Goal: Navigation & Orientation: Find specific page/section

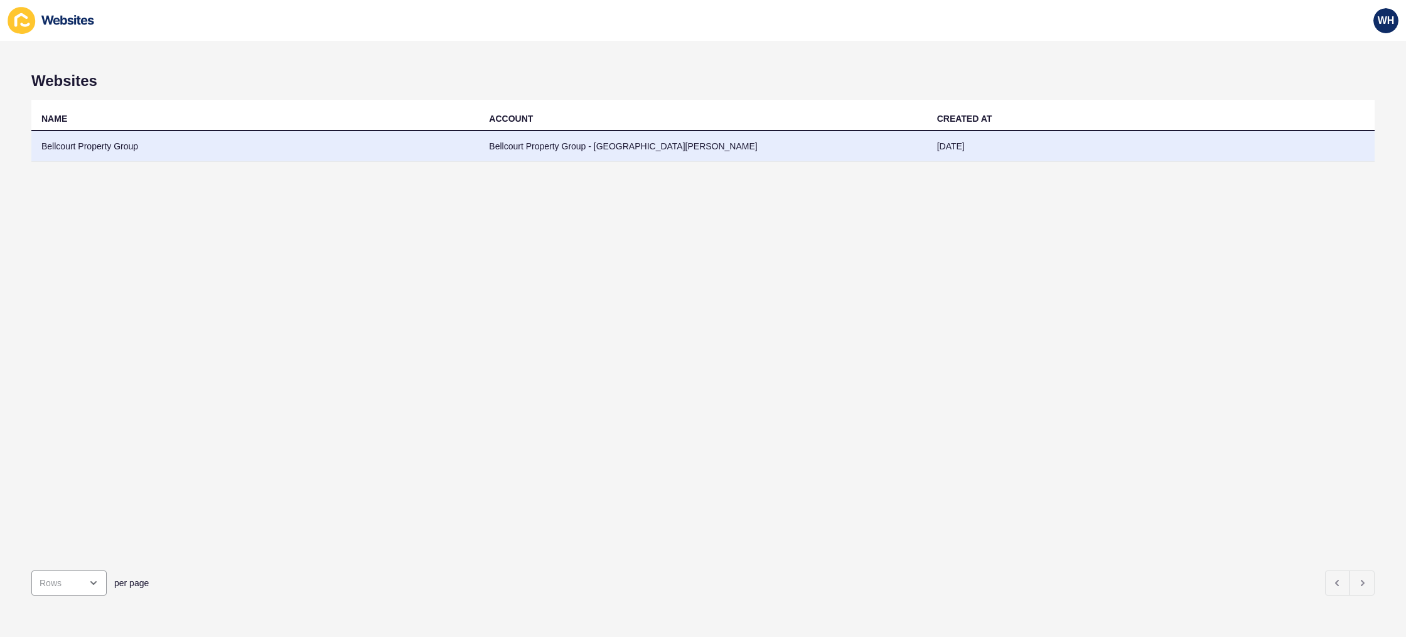
click at [948, 151] on td "[DATE]" at bounding box center [1150, 146] width 447 height 31
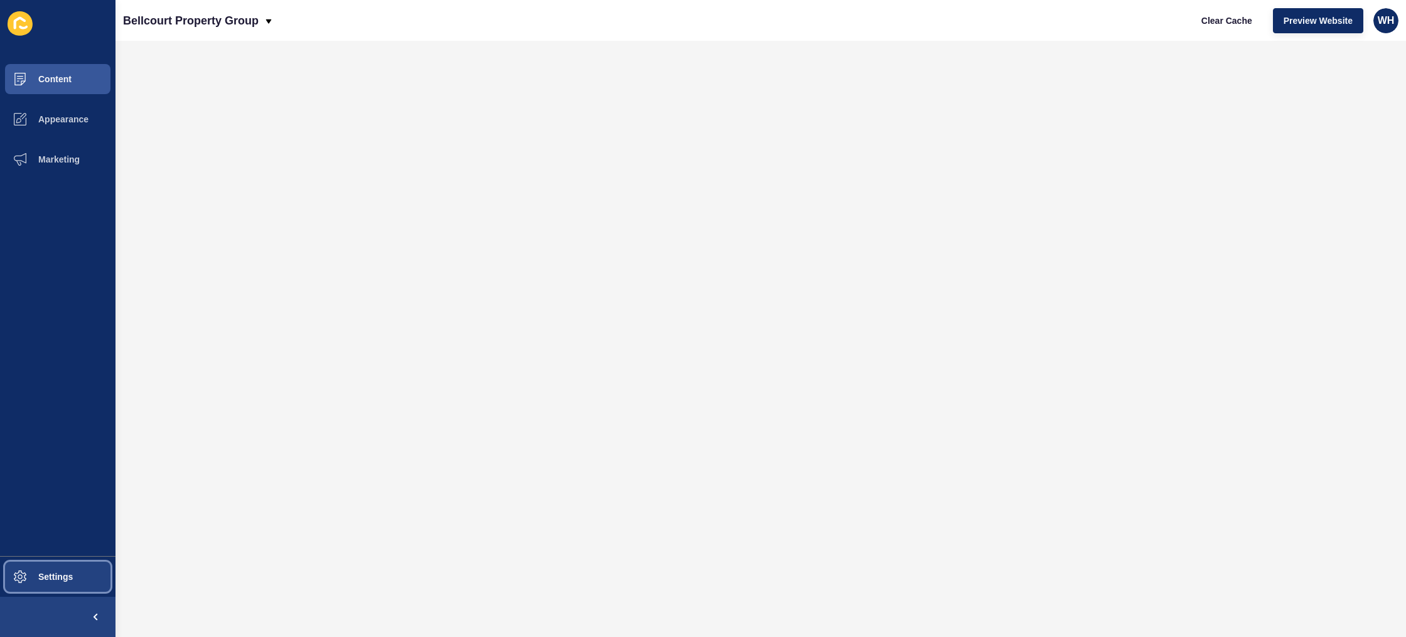
click at [70, 565] on button "Settings" at bounding box center [57, 577] width 115 height 40
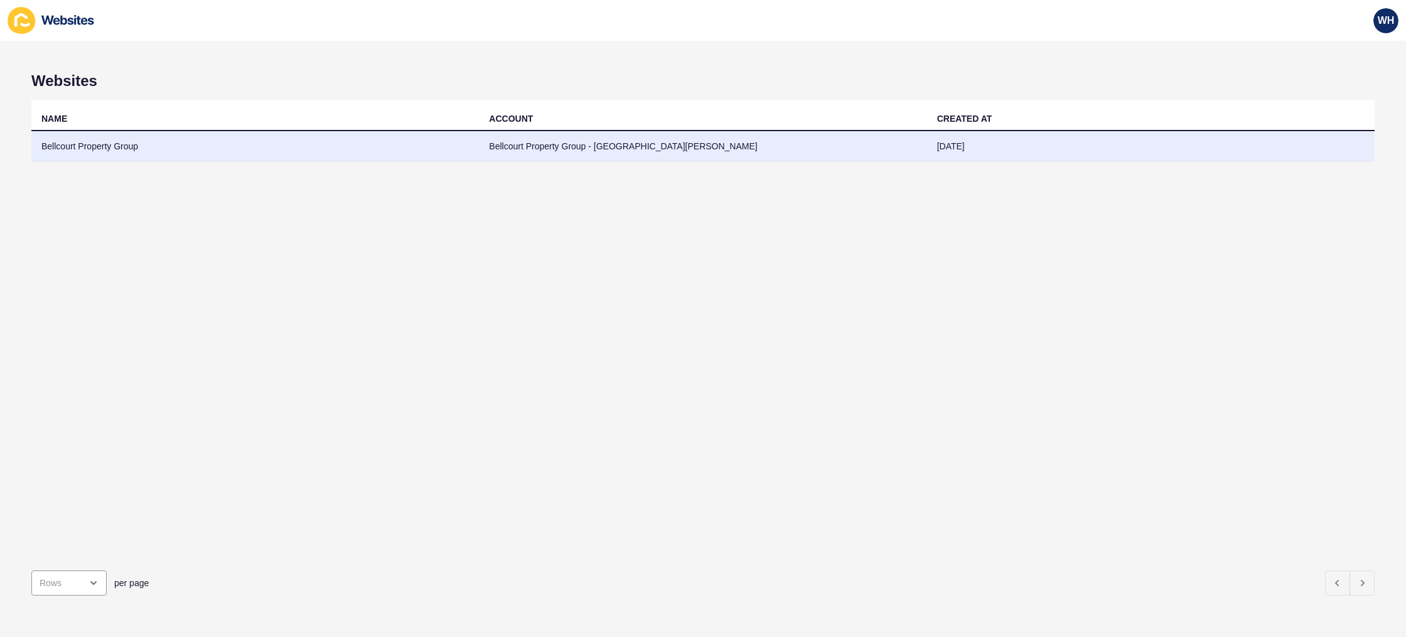
click at [924, 139] on td "Bellcourt Property Group - [GEOGRAPHIC_DATA][PERSON_NAME]" at bounding box center [702, 146] width 447 height 31
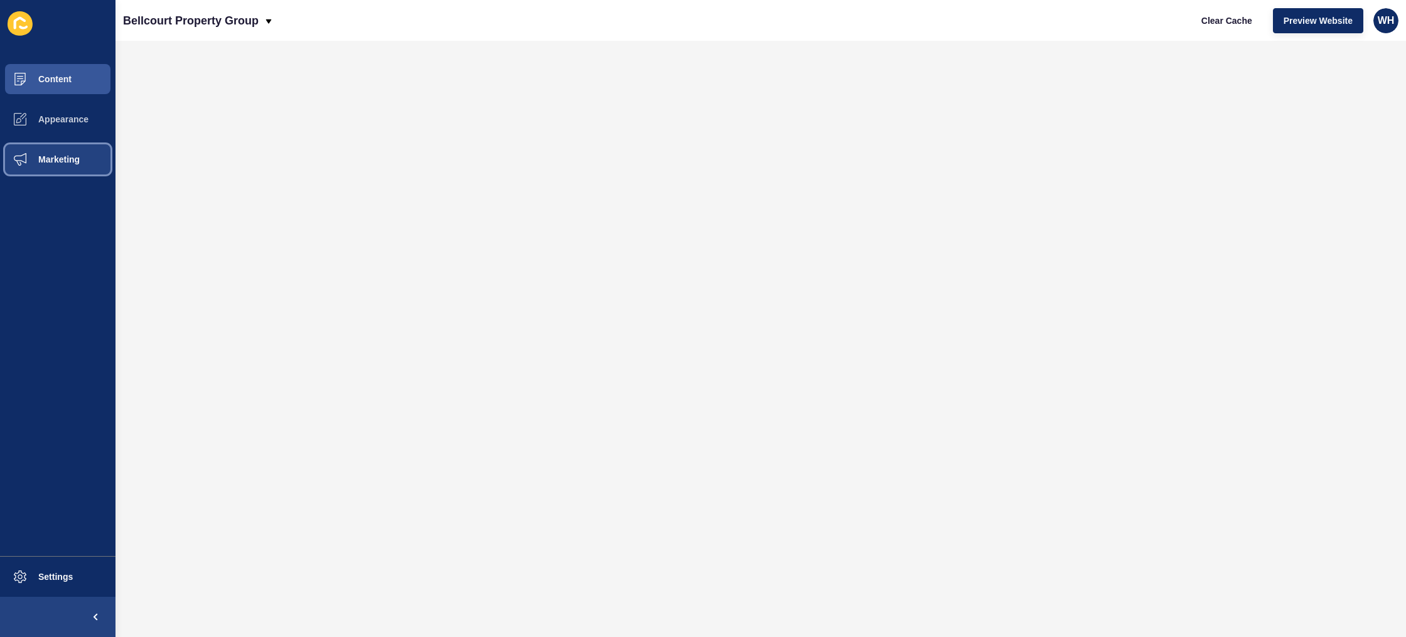
click at [61, 163] on span "Marketing" at bounding box center [39, 159] width 82 height 10
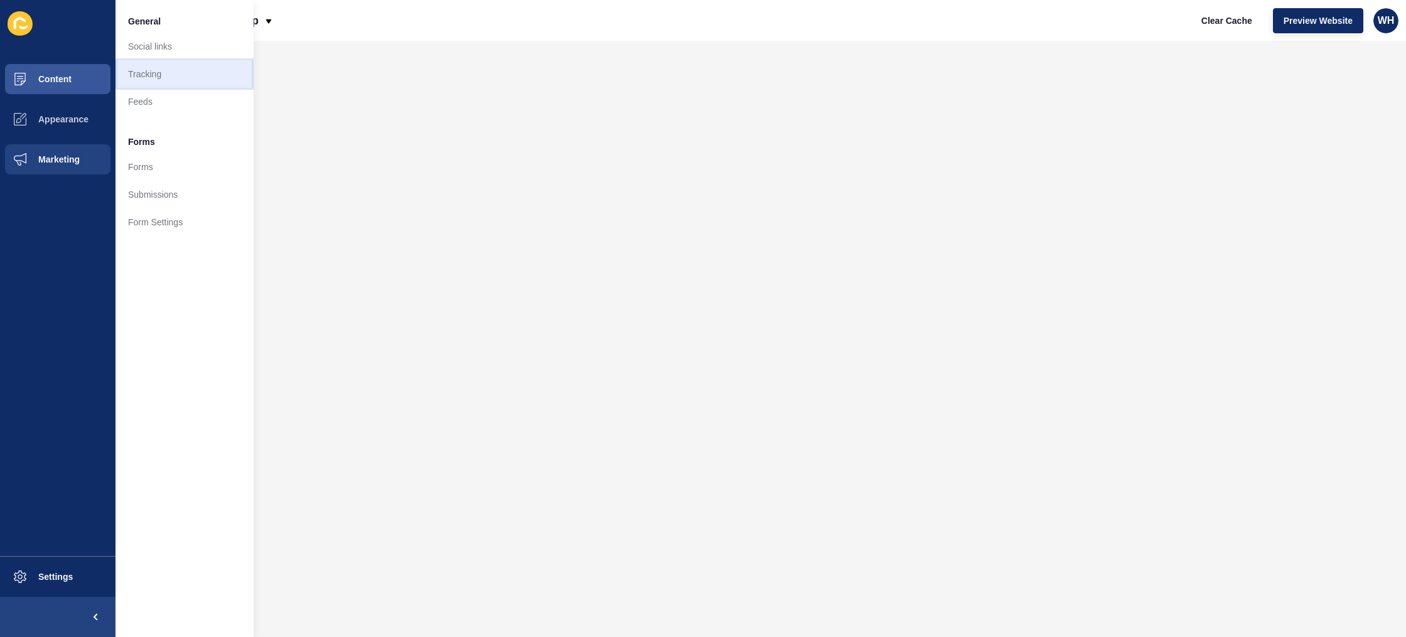
click at [148, 72] on link "Tracking" at bounding box center [184, 74] width 138 height 28
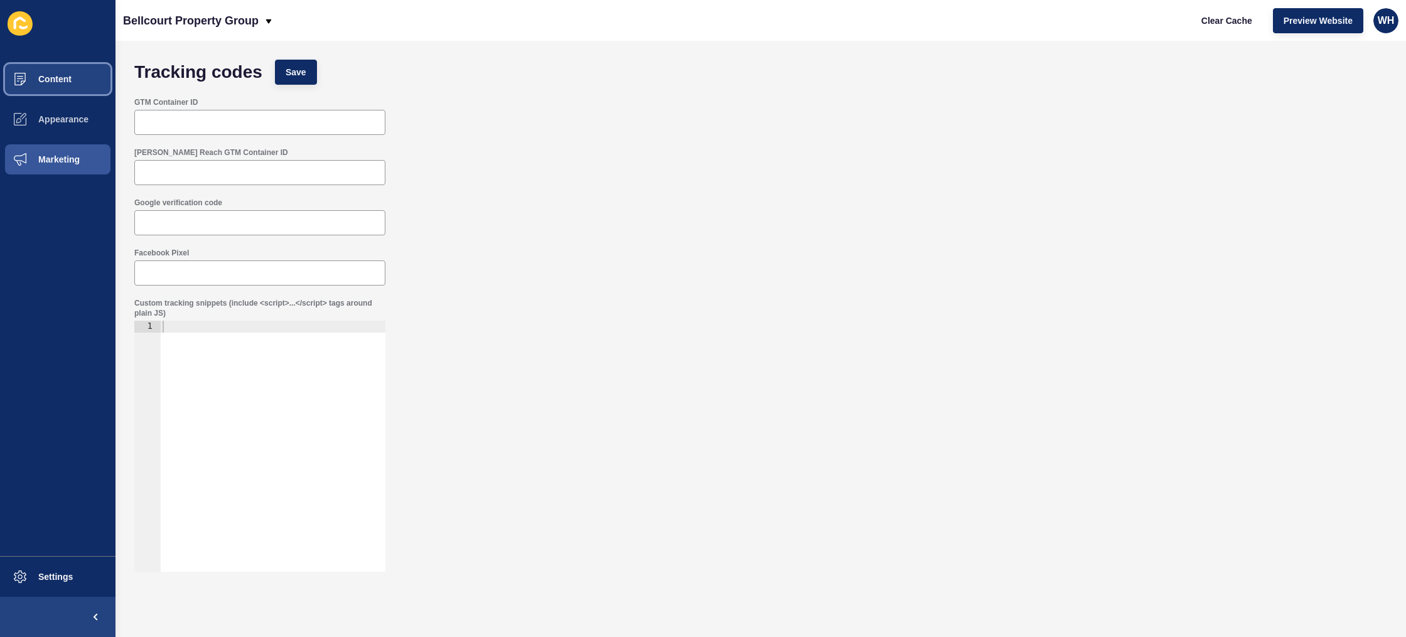
click at [47, 83] on span "Content" at bounding box center [34, 79] width 73 height 10
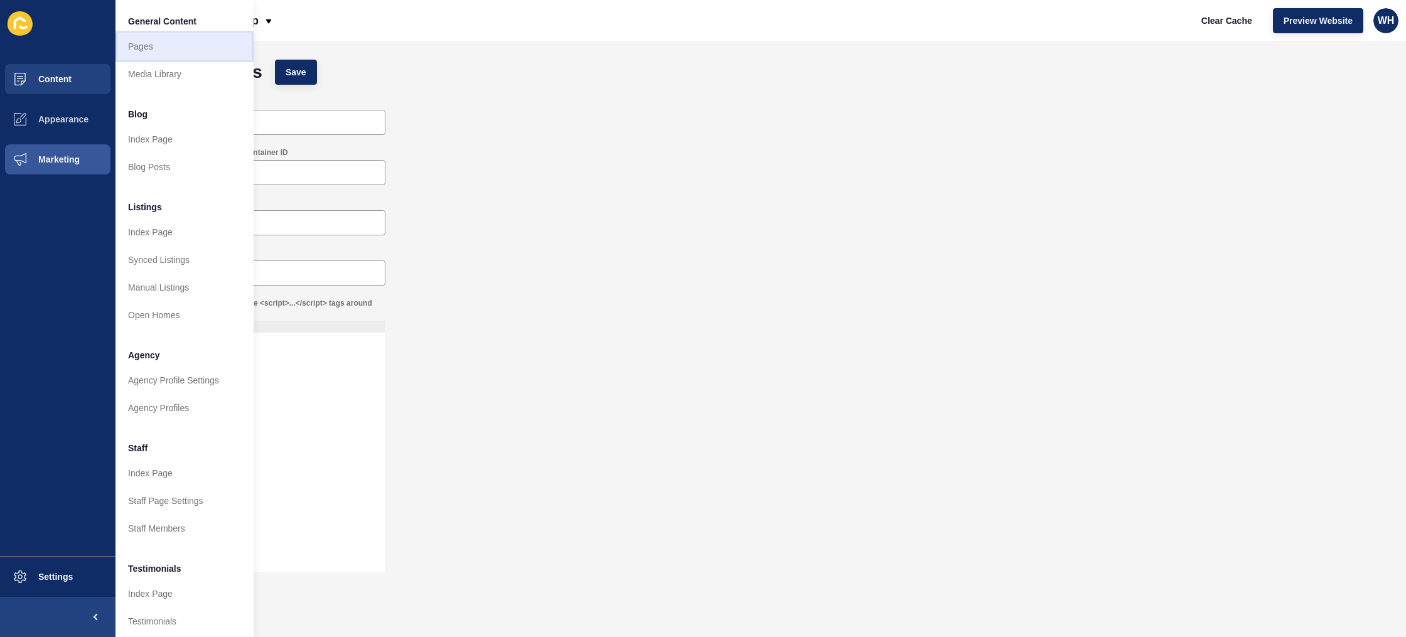
click at [156, 40] on link "Pages" at bounding box center [184, 47] width 138 height 28
